Goal: Task Accomplishment & Management: Use online tool/utility

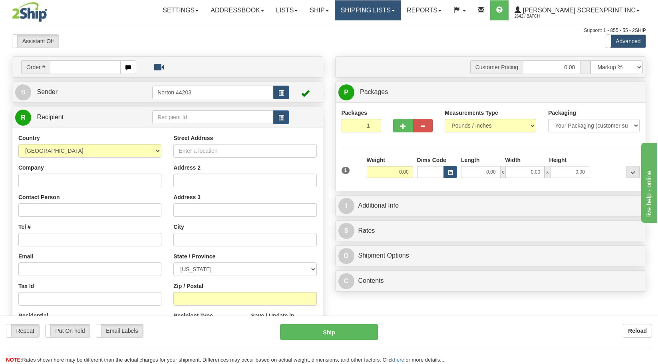
click at [372, 11] on link "Shipping lists" at bounding box center [368, 10] width 66 height 20
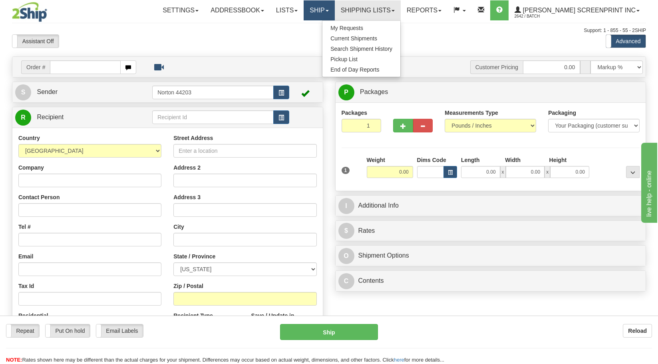
click at [335, 11] on link "Ship" at bounding box center [319, 10] width 31 height 20
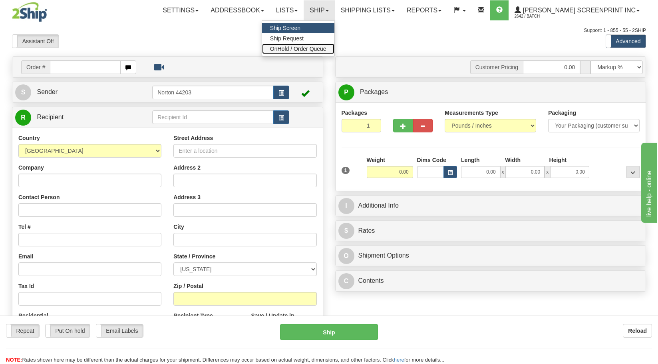
click at [327, 46] on span "OnHold / Order Queue" at bounding box center [298, 49] width 56 height 6
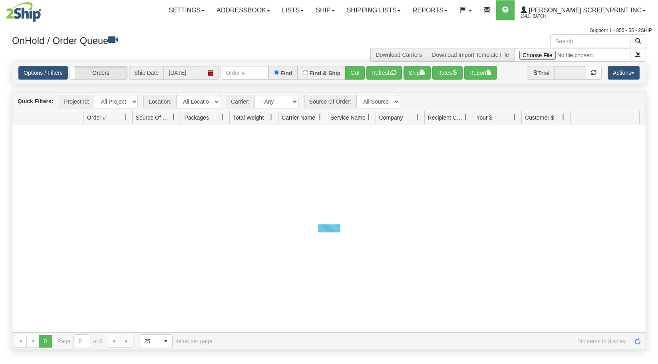
click at [553, 57] on input "file" at bounding box center [573, 55] width 116 height 14
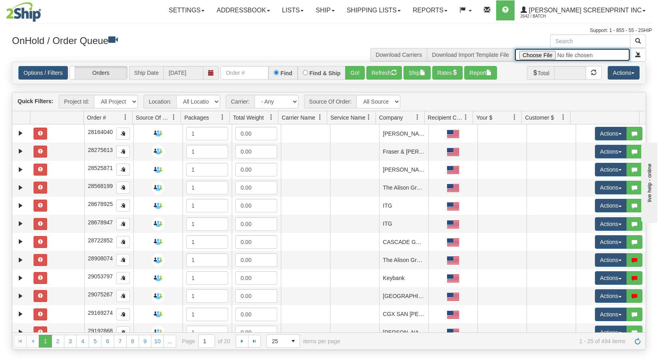
type input "C:\fakepath\2509-039 ATD.xlsx"
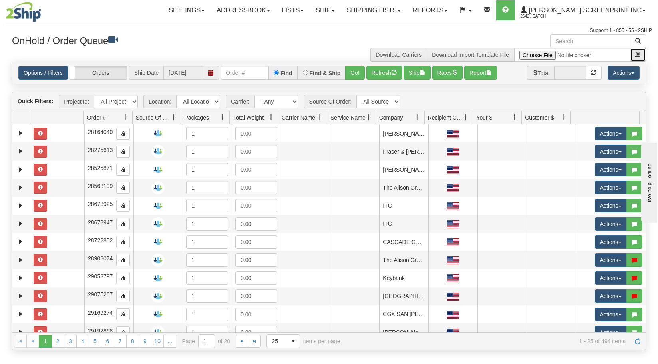
click at [635, 54] on button "submit" at bounding box center [638, 55] width 16 height 14
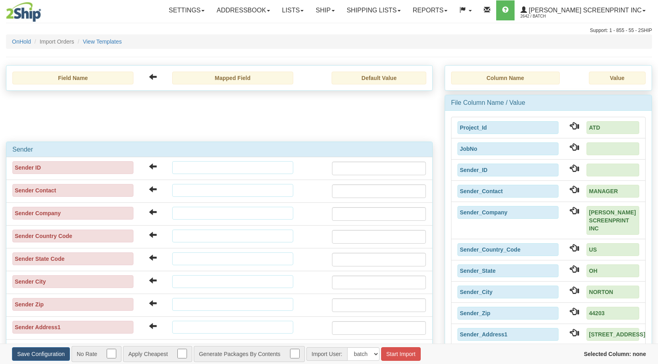
type input "2025/09/16"
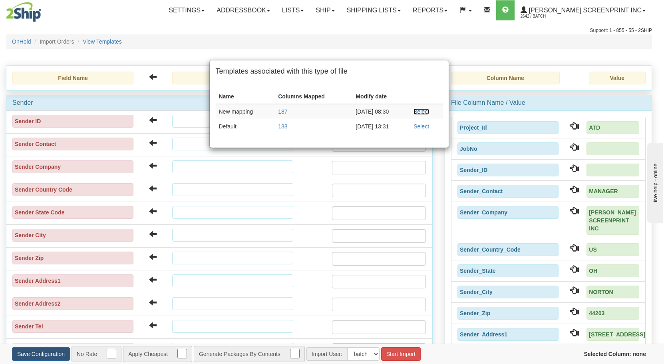
drag, startPoint x: 422, startPoint y: 110, endPoint x: 411, endPoint y: 301, distance: 191.4
click at [422, 110] on link "Select" at bounding box center [422, 111] width 16 height 6
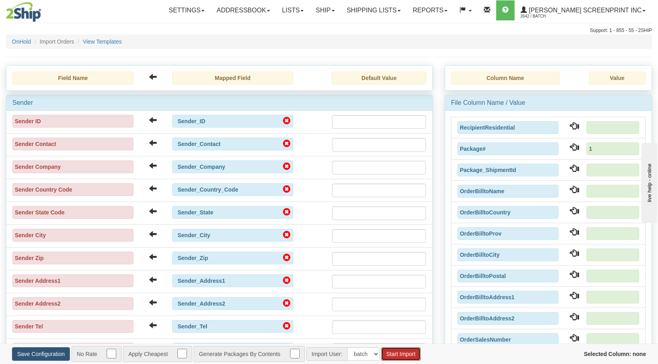
click at [403, 355] on button "Start Import" at bounding box center [401, 354] width 40 height 14
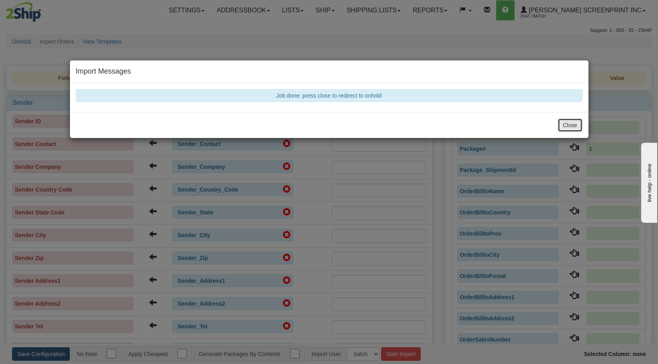
click at [570, 127] on button "Close" at bounding box center [570, 125] width 25 height 14
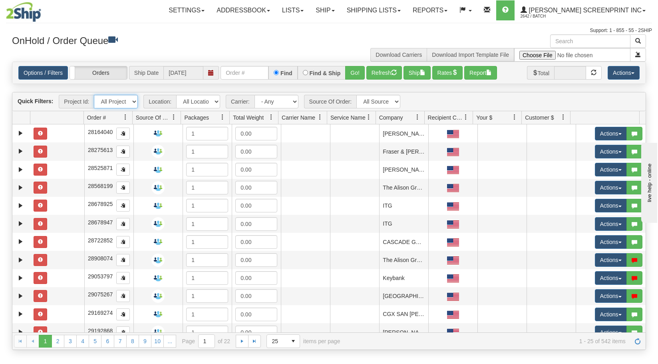
click at [129, 102] on select "All Projects ATD Imagine ShipRequests 01.22.2024 ShipRequests 01.31.2025 ShipRe…" at bounding box center [116, 102] width 44 height 14
select select "ATD"
click at [94, 95] on select "All Projects ATD Imagine ShipRequests 01.22.2024 ShipRequests 01.31.2025 ShipRe…" at bounding box center [116, 102] width 44 height 14
